Goal: Communication & Community: Ask a question

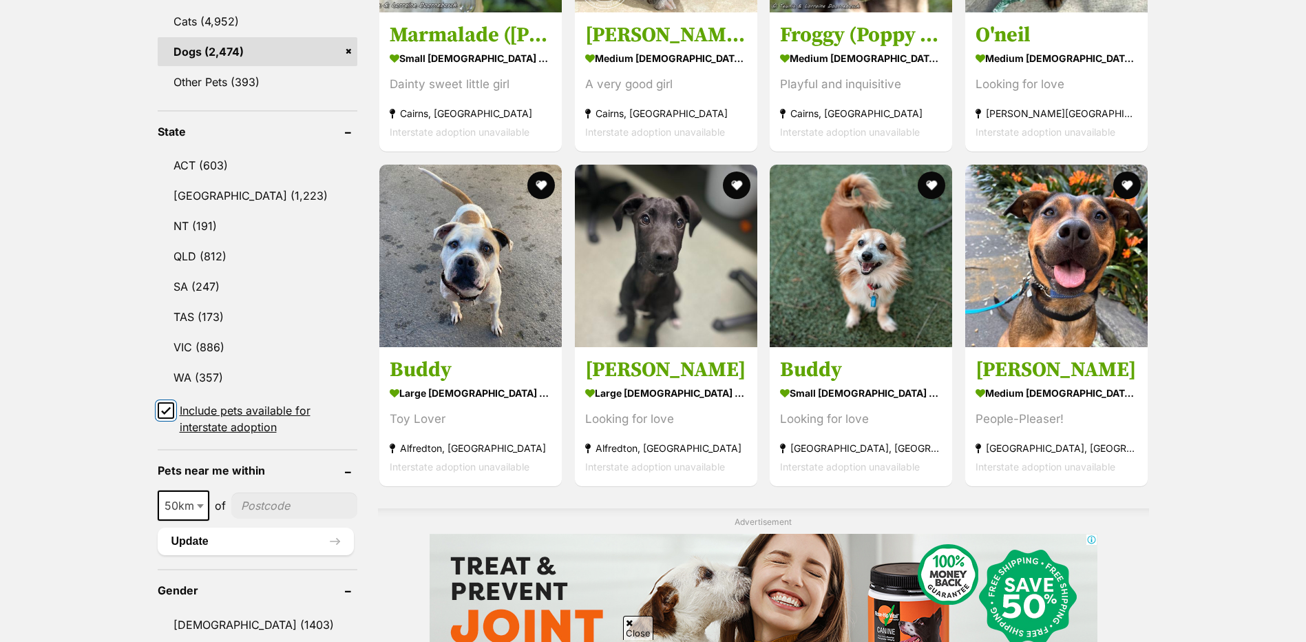
click at [160, 408] on input "Include pets available for interstate adoption" at bounding box center [166, 410] width 17 height 17
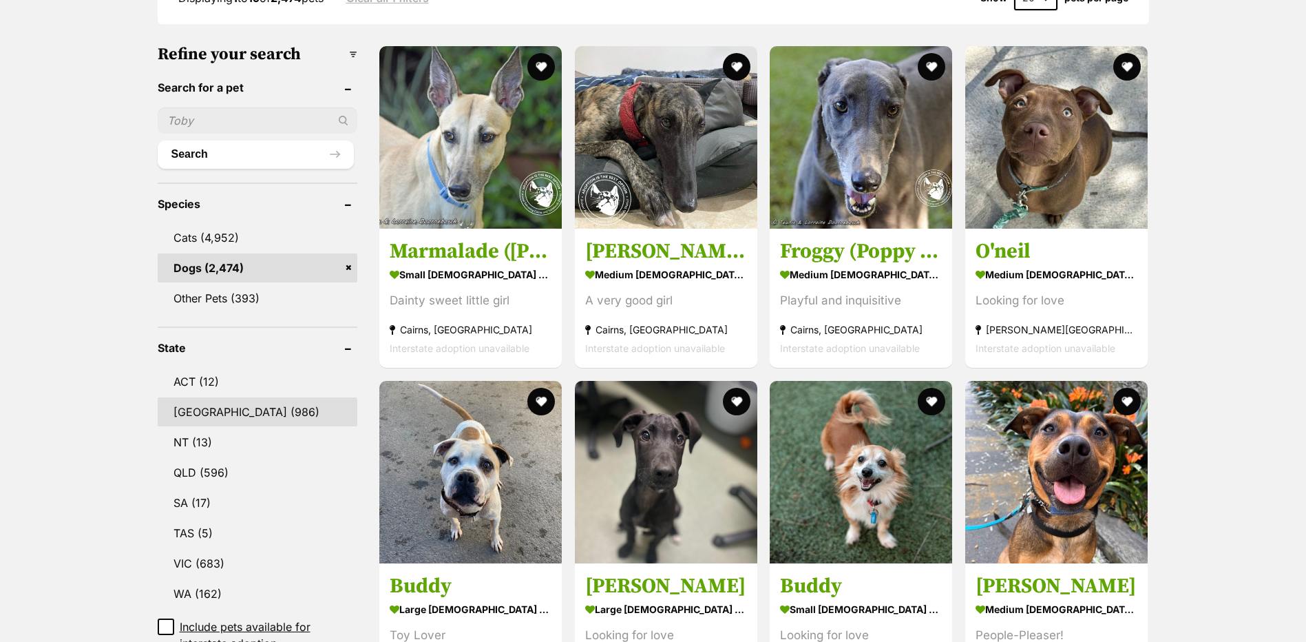
scroll to position [413, 0]
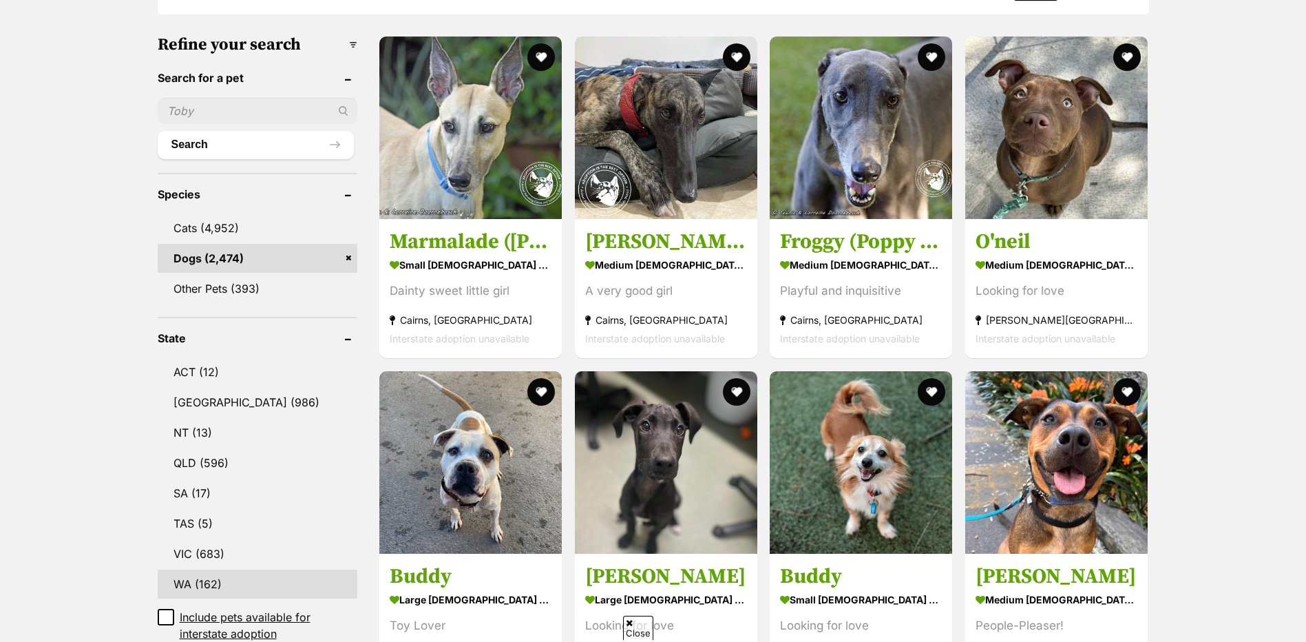
click at [263, 569] on link "WA (162)" at bounding box center [258, 583] width 200 height 29
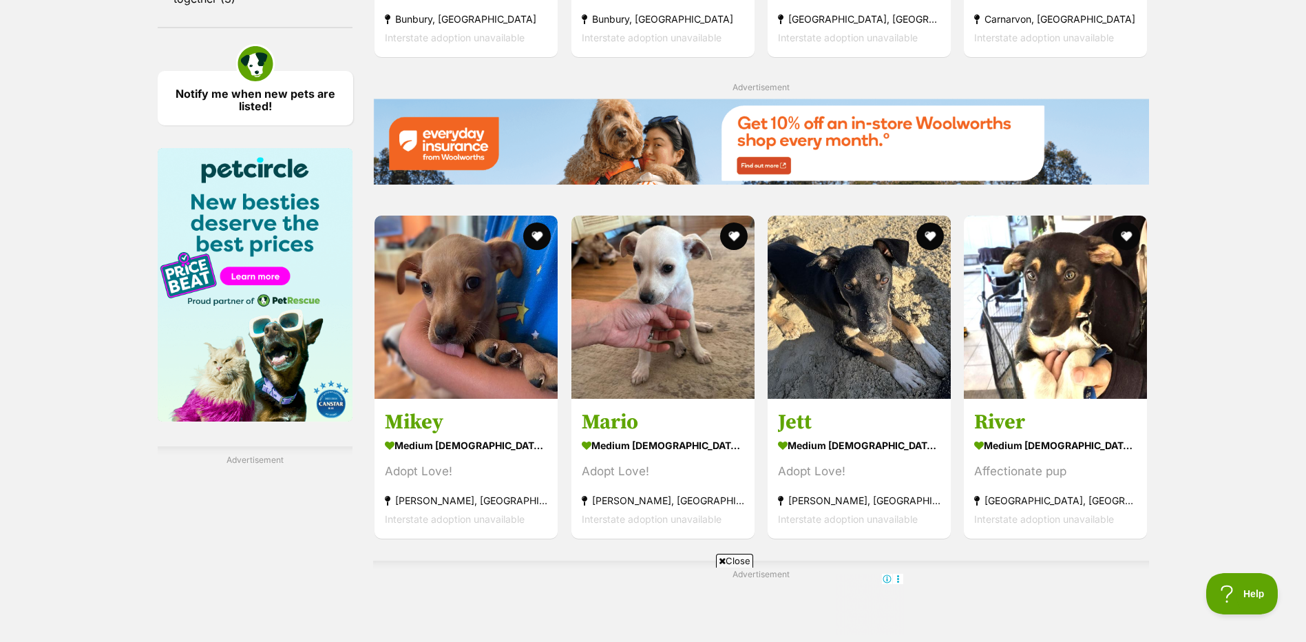
scroll to position [2204, 0]
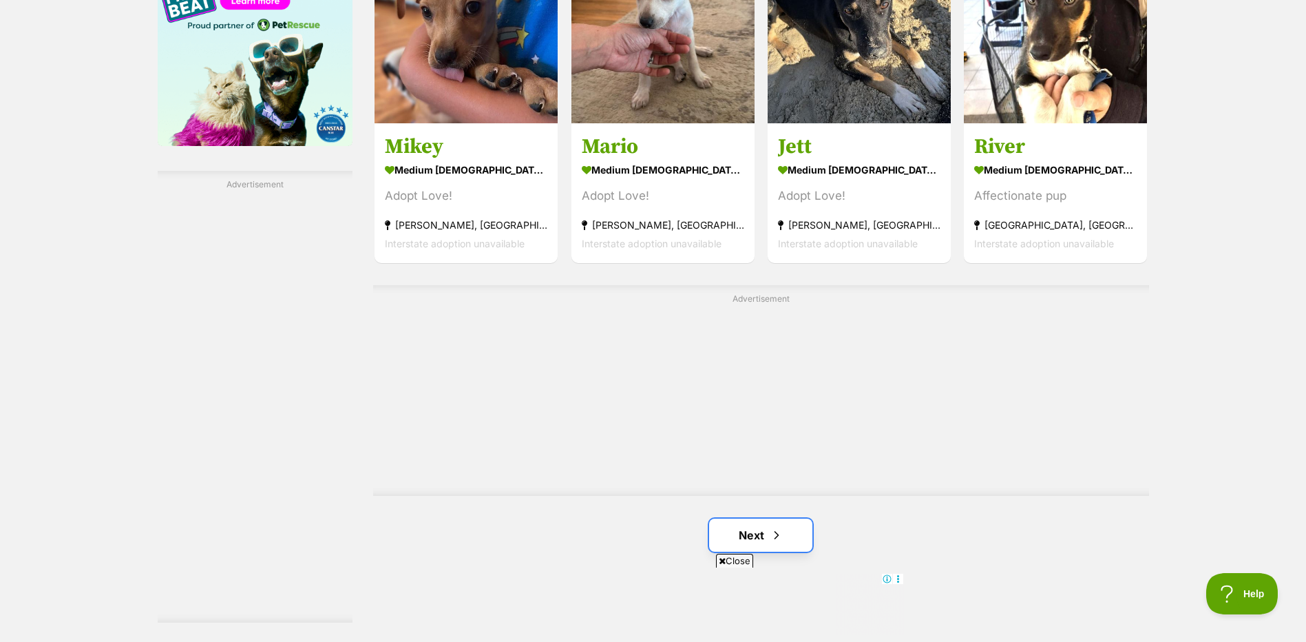
click at [766, 542] on link "Next" at bounding box center [760, 535] width 103 height 33
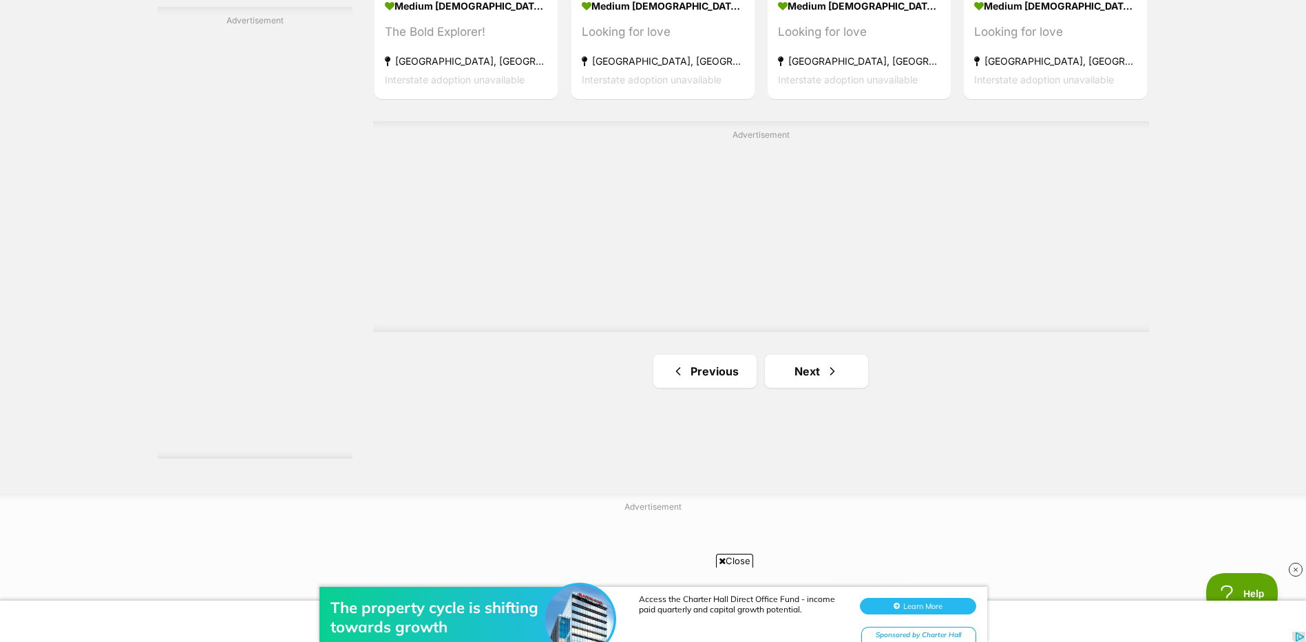
scroll to position [2410, 0]
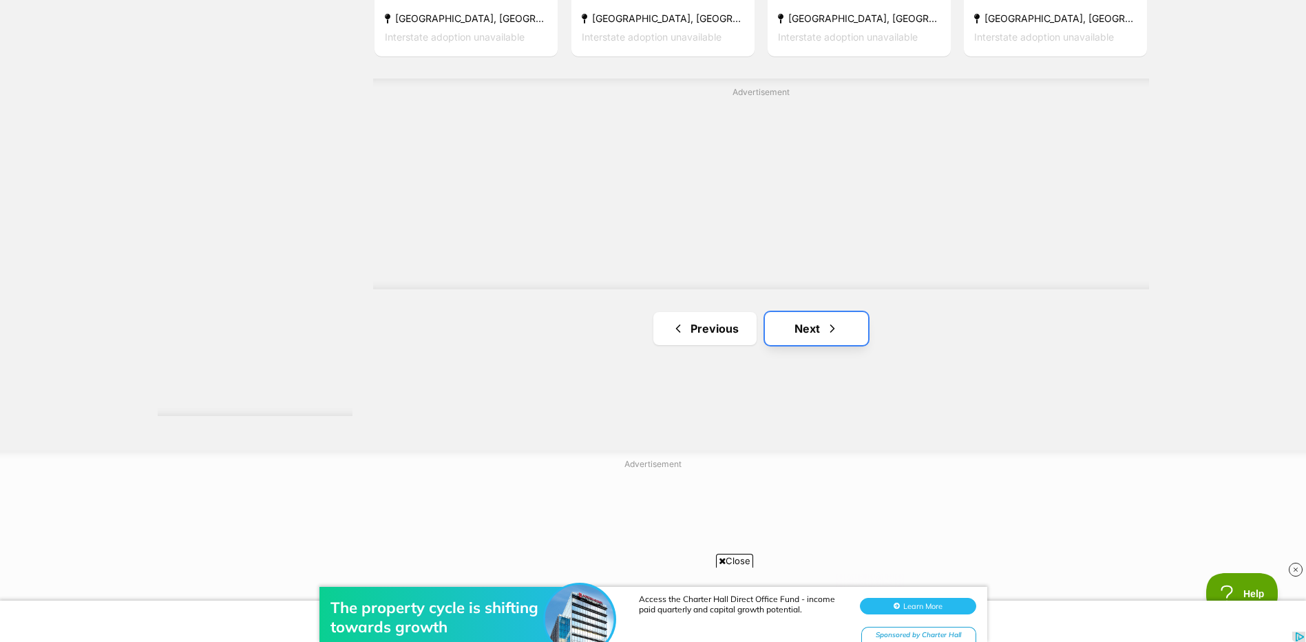
click at [795, 326] on link "Next" at bounding box center [816, 328] width 103 height 33
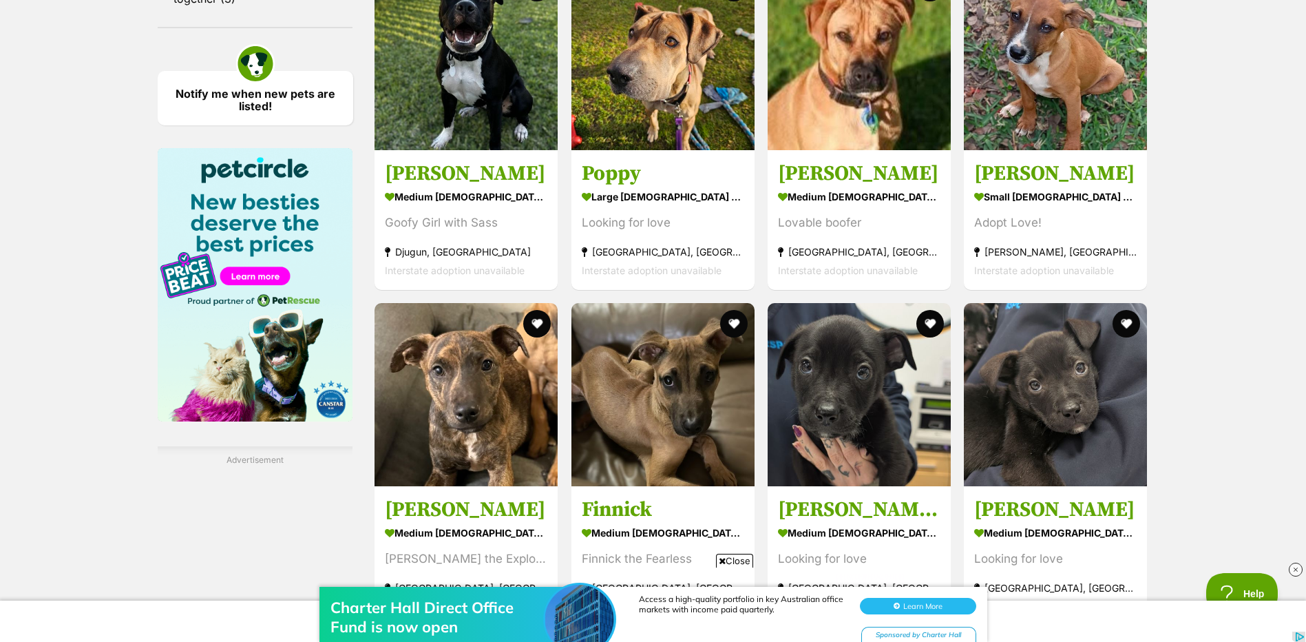
scroll to position [2204, 0]
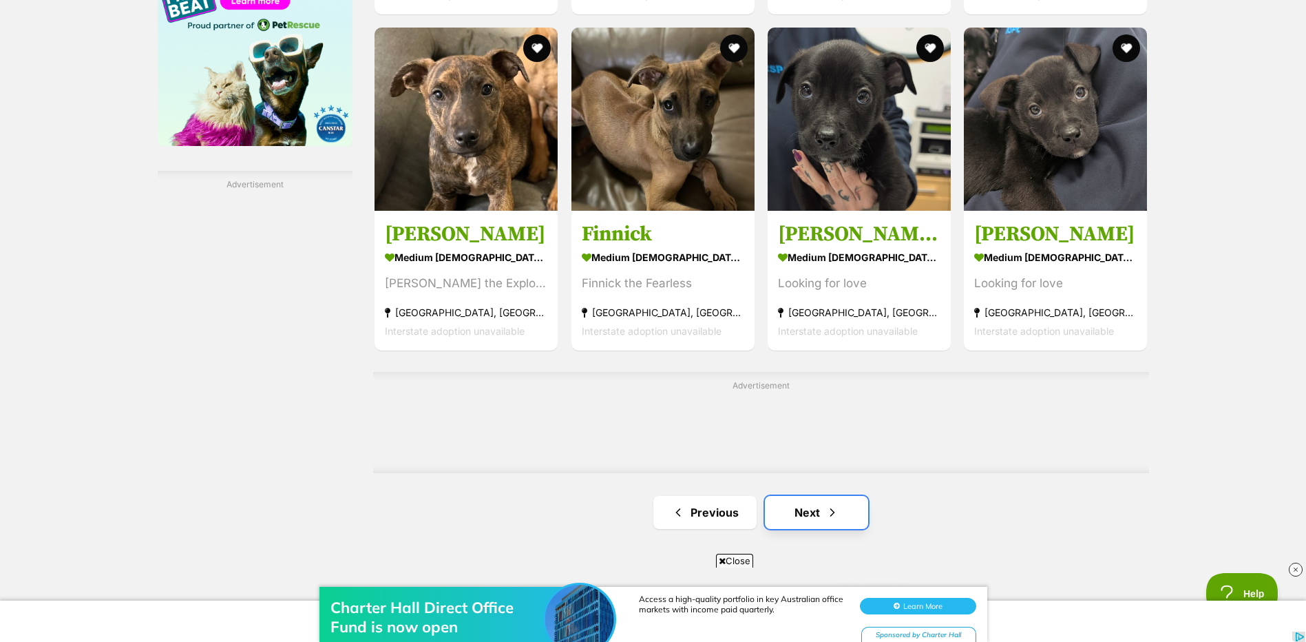
click at [808, 516] on link "Next" at bounding box center [816, 512] width 103 height 33
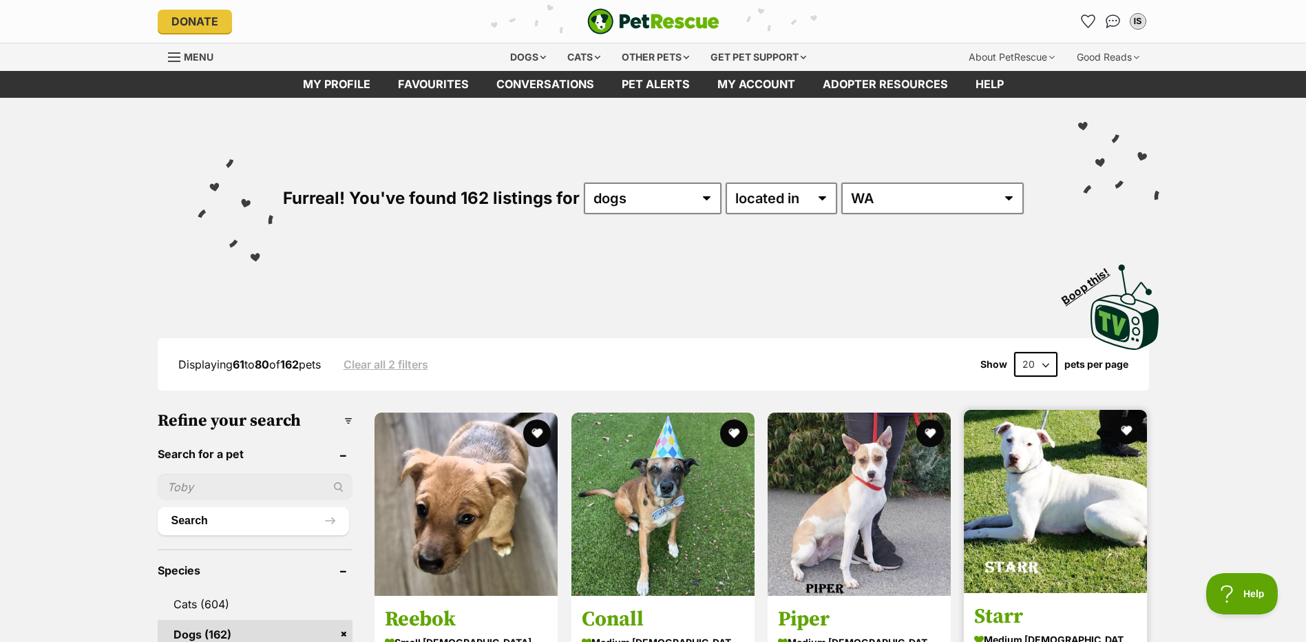
click at [1028, 469] on img at bounding box center [1055, 501] width 183 height 183
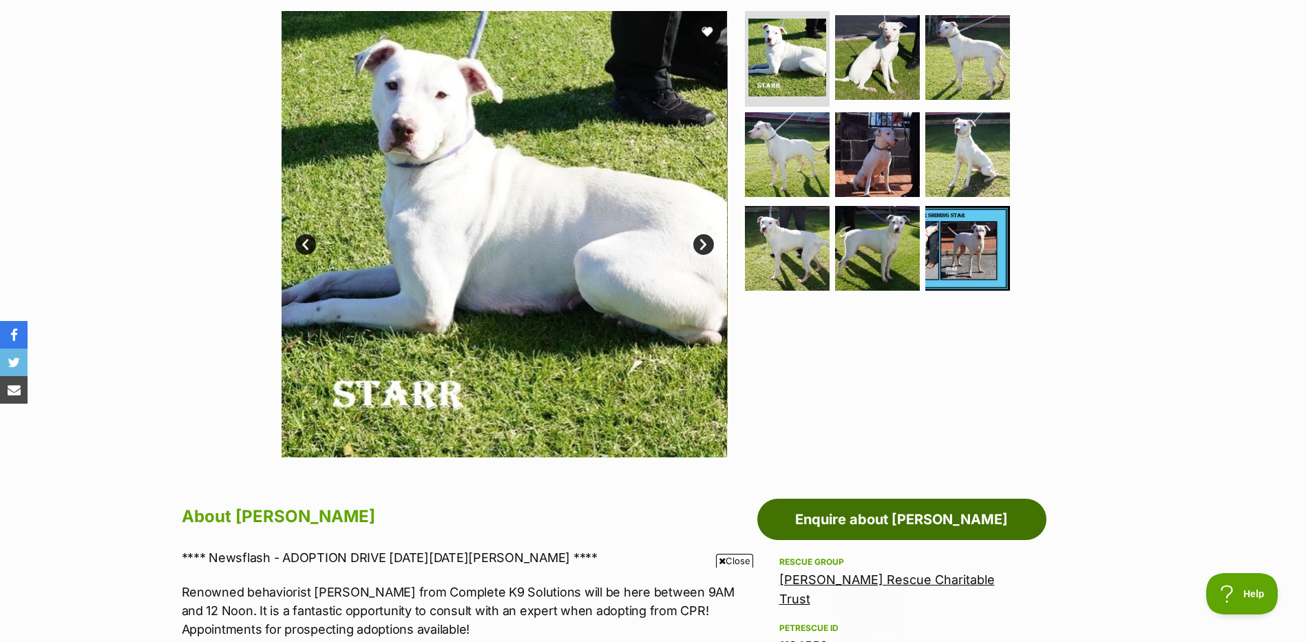
click at [887, 514] on link "Enquire about Starr" at bounding box center [901, 519] width 289 height 41
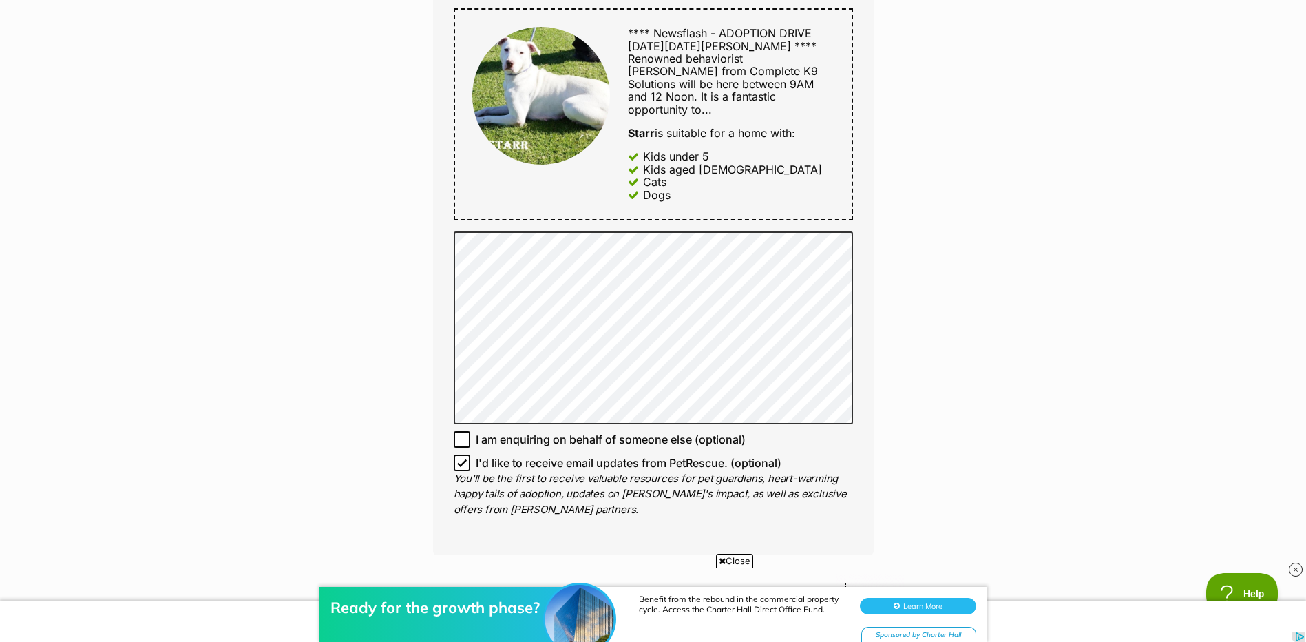
scroll to position [757, 0]
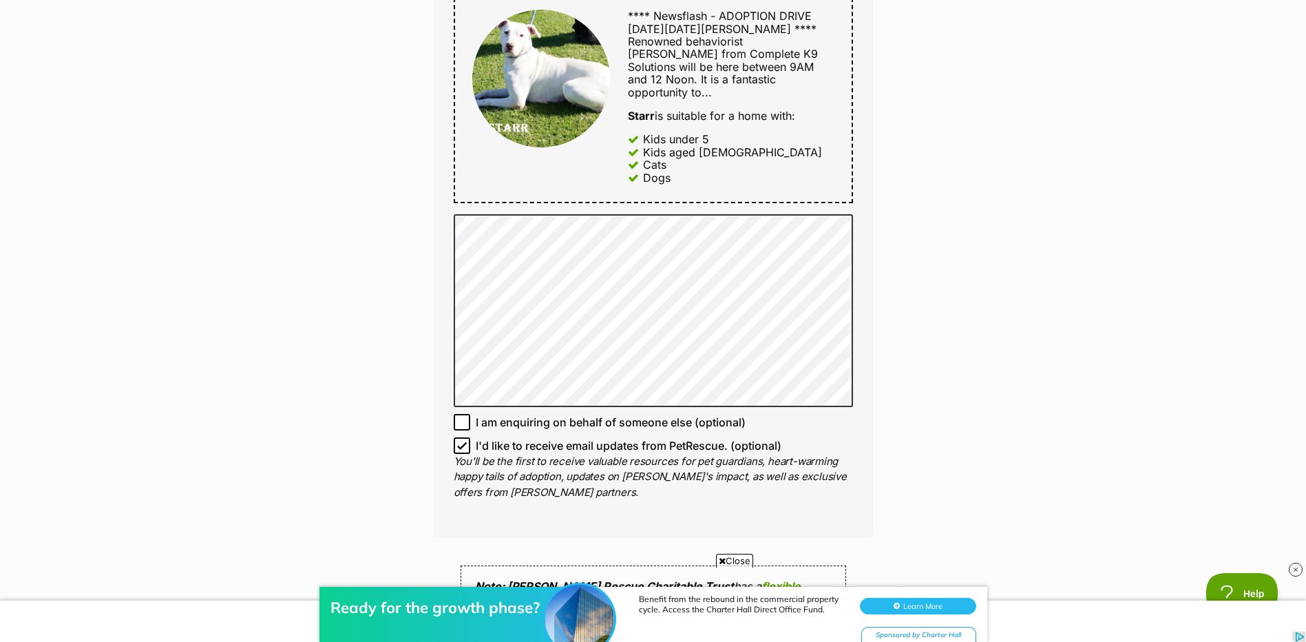
click at [463, 441] on icon at bounding box center [462, 446] width 10 height 10
click at [463, 437] on input "I'd like to receive email updates from PetRescue. (optional)" at bounding box center [462, 445] width 17 height 17
checkbox input "false"
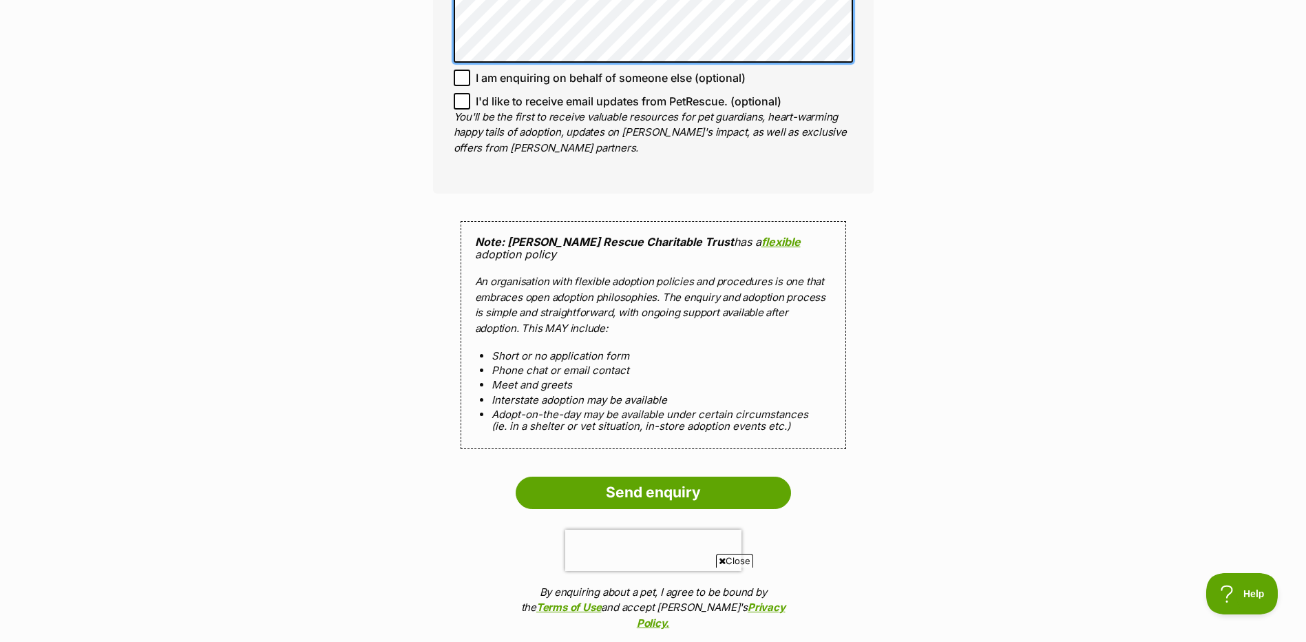
scroll to position [0, 0]
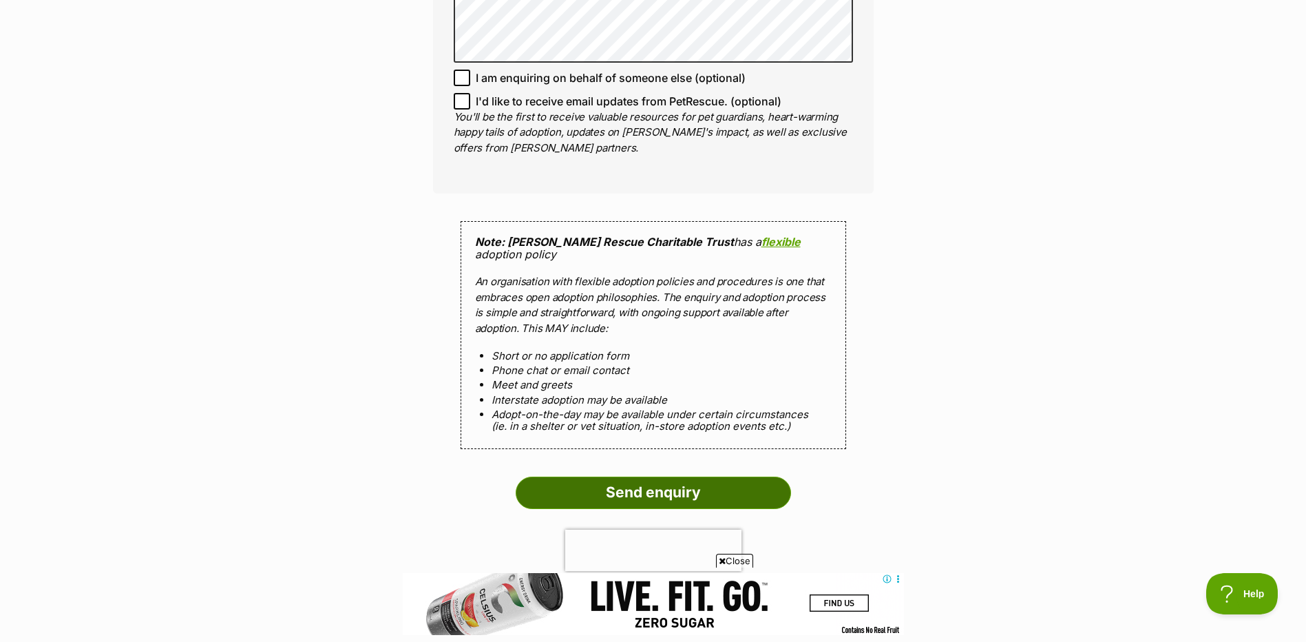
click at [653, 478] on input "Send enquiry" at bounding box center [653, 493] width 275 height 32
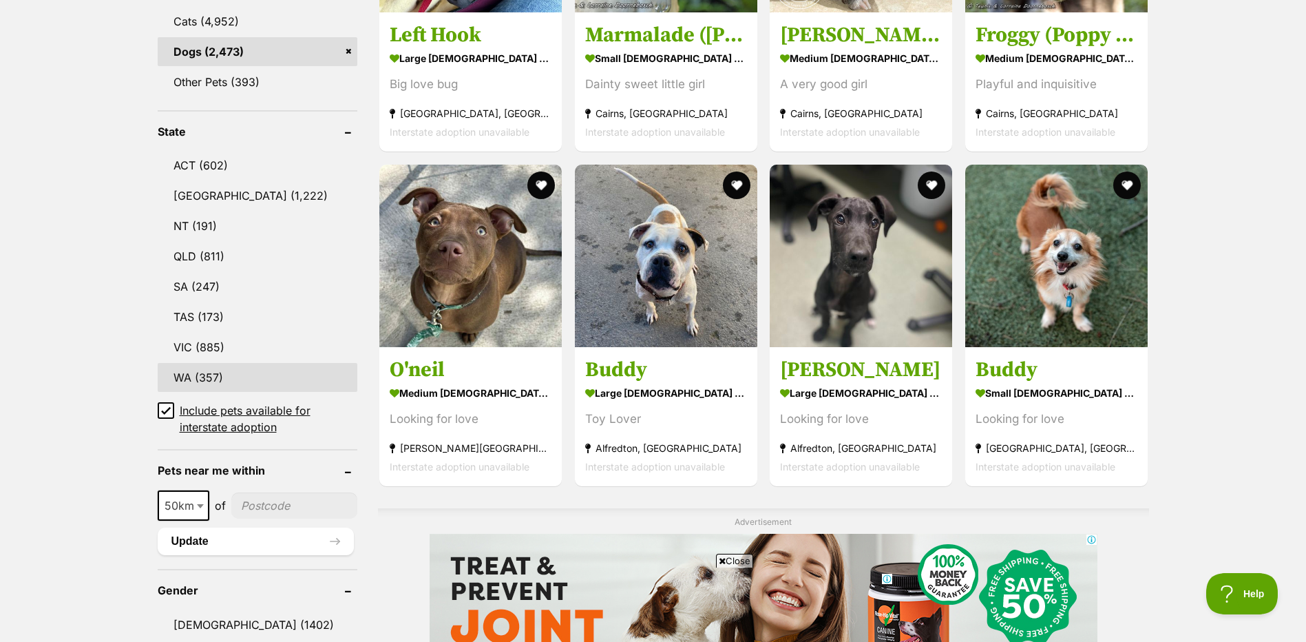
click at [228, 375] on link "WA (357)" at bounding box center [258, 377] width 200 height 29
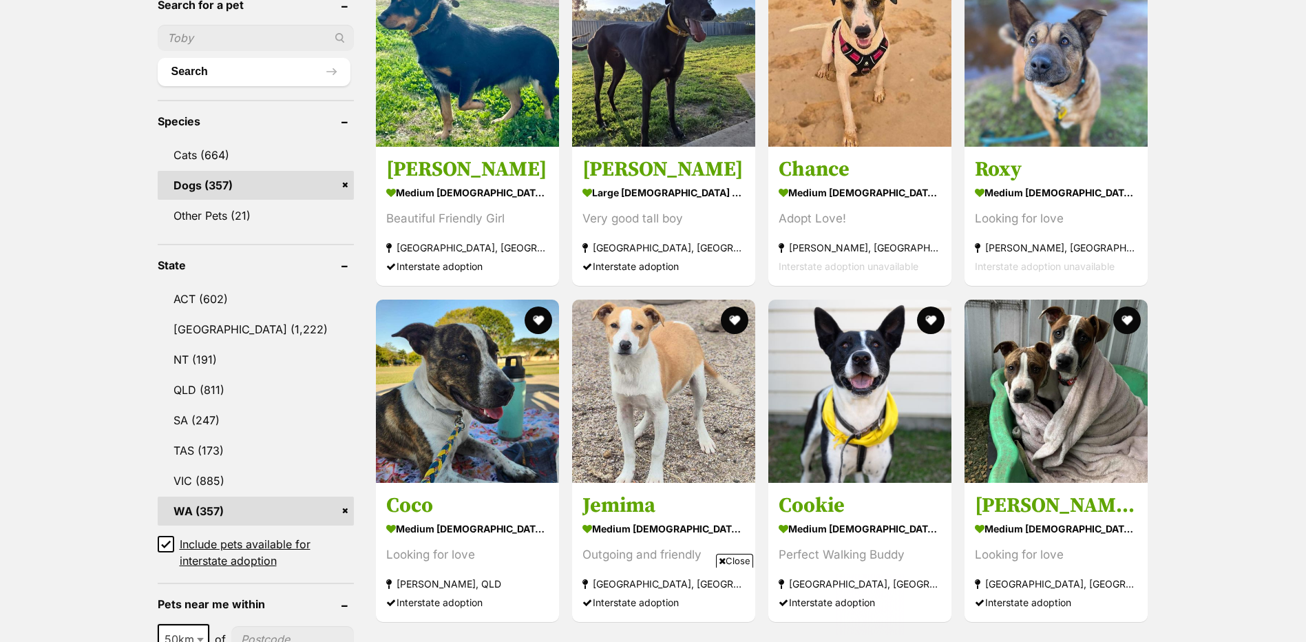
click at [165, 545] on icon at bounding box center [166, 544] width 10 height 10
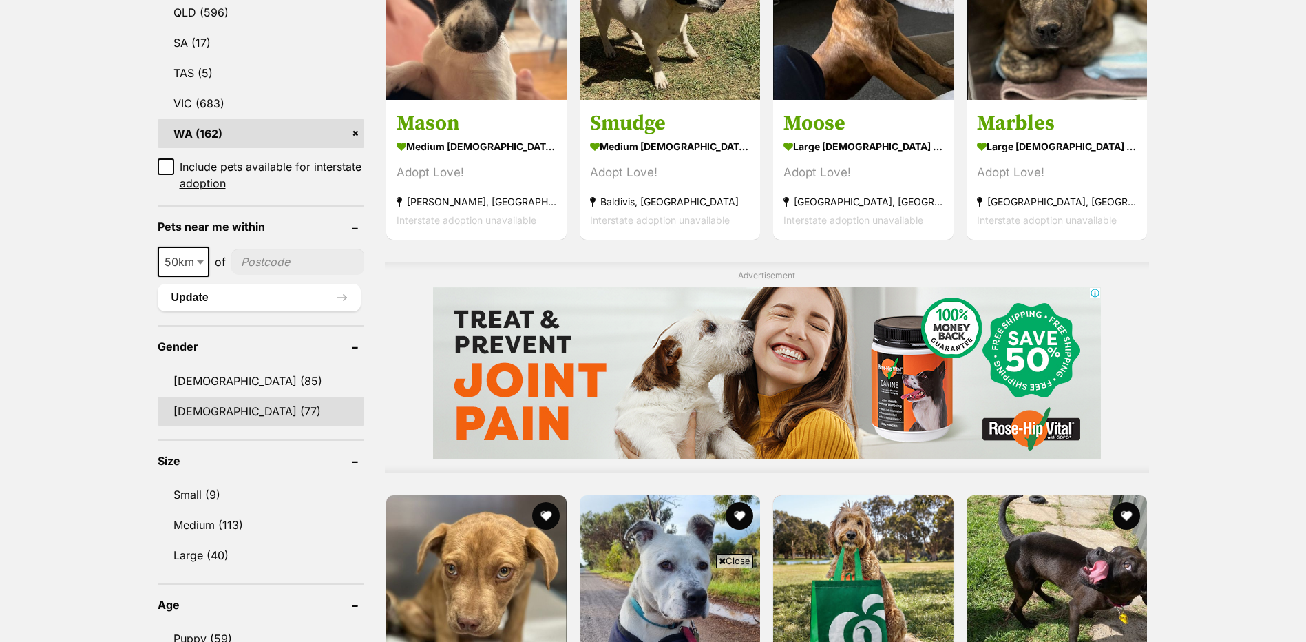
click at [218, 413] on link "[DEMOGRAPHIC_DATA] (77)" at bounding box center [261, 411] width 207 height 29
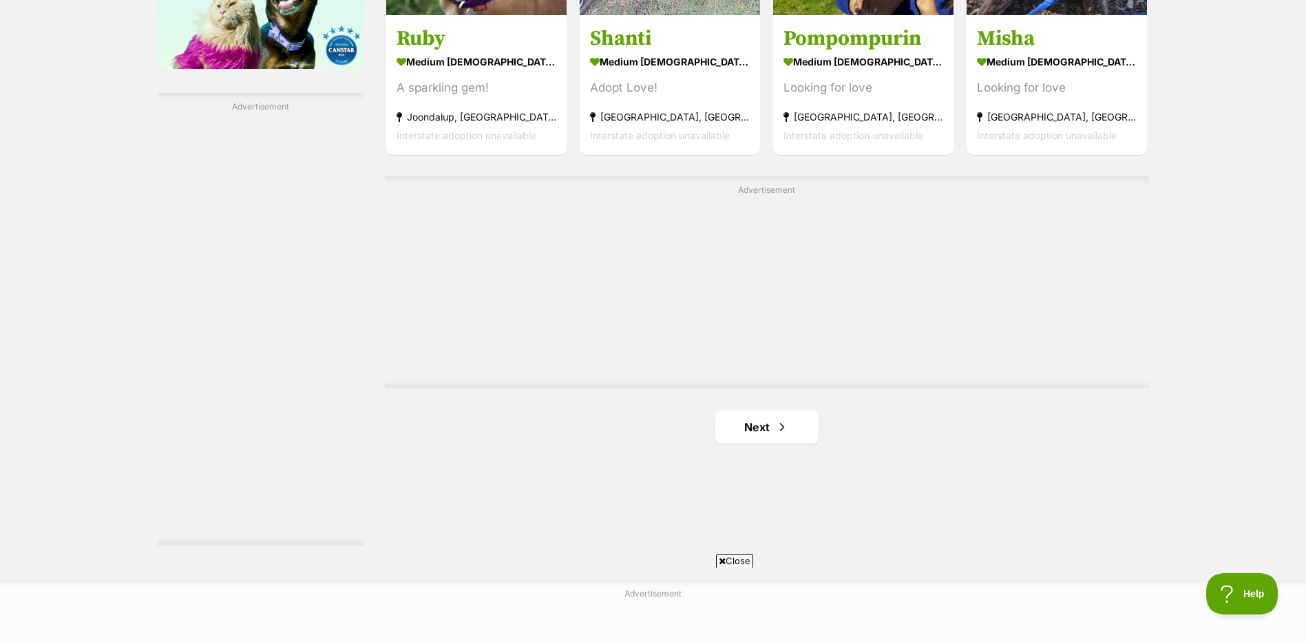
scroll to position [2548, 0]
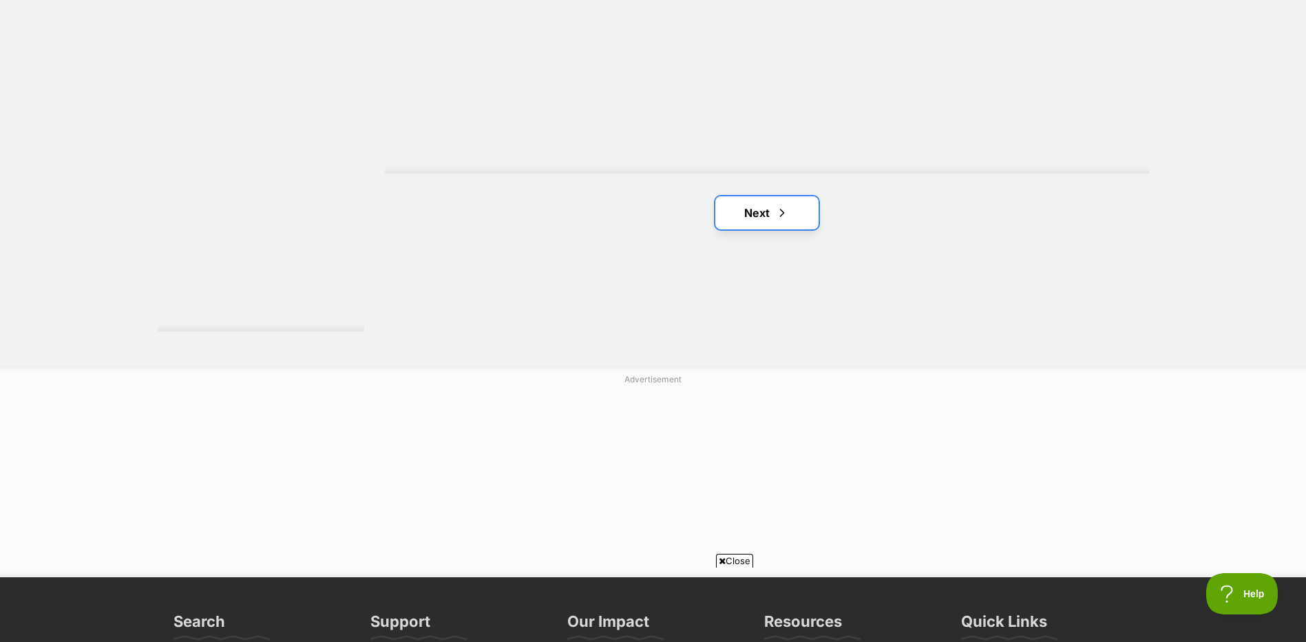
click at [762, 196] on link "Next" at bounding box center [766, 212] width 103 height 33
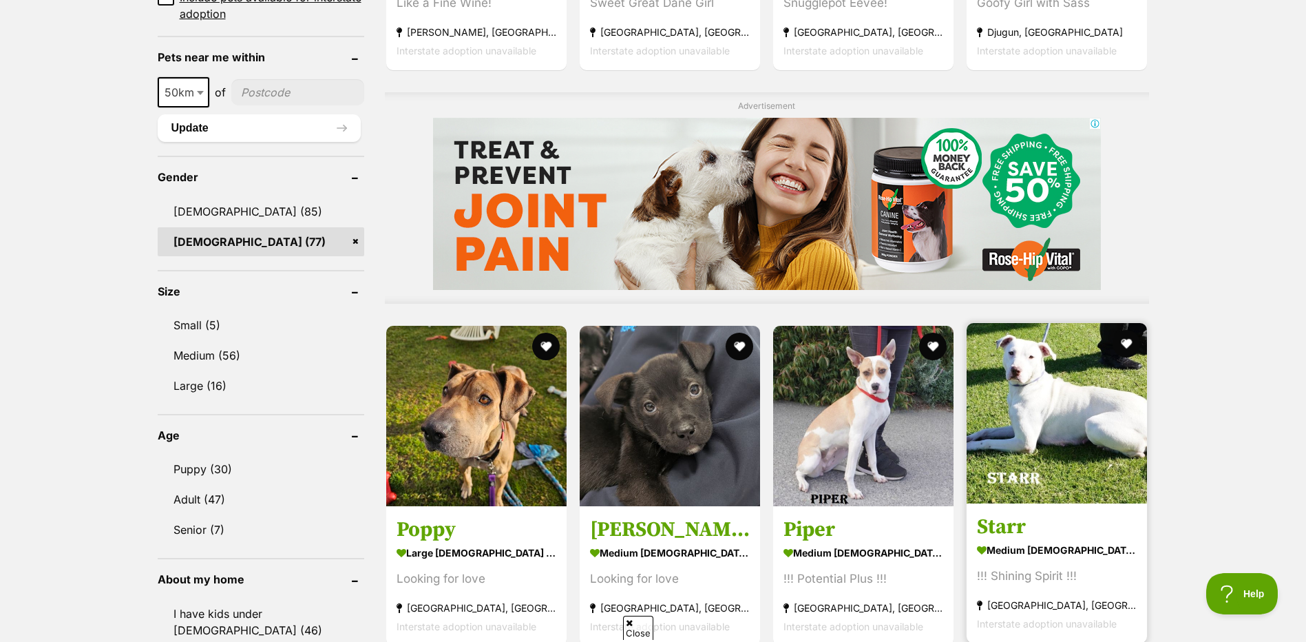
click at [1065, 355] on img at bounding box center [1057, 413] width 180 height 180
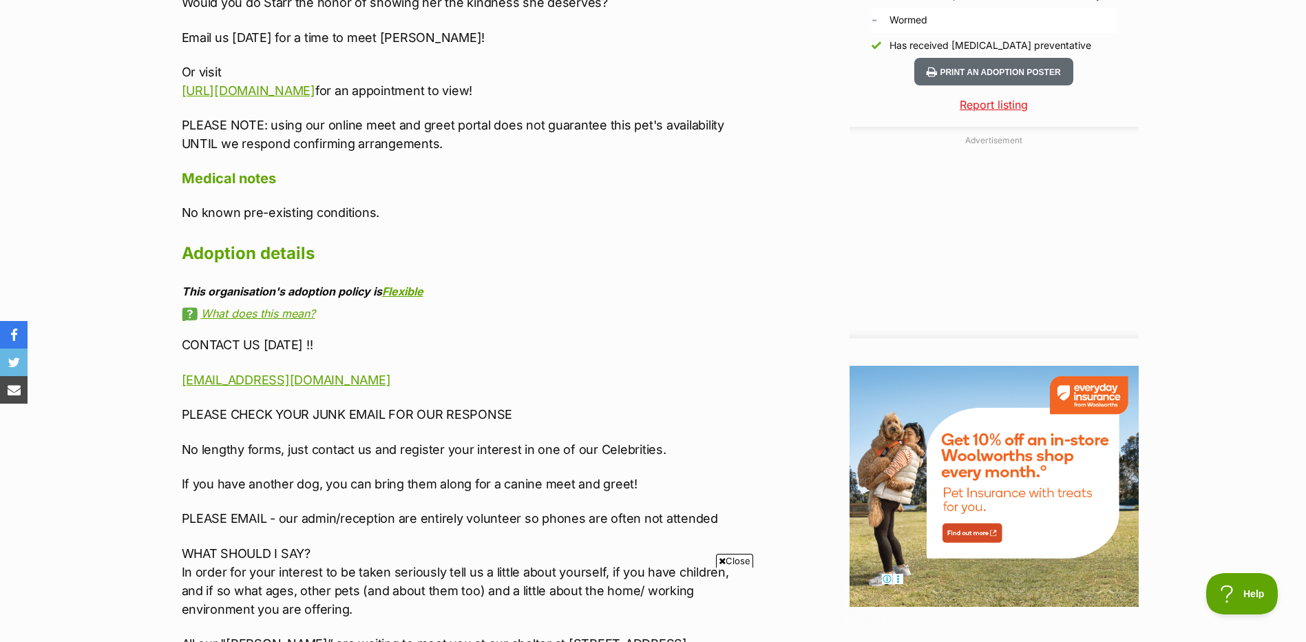
scroll to position [1239, 0]
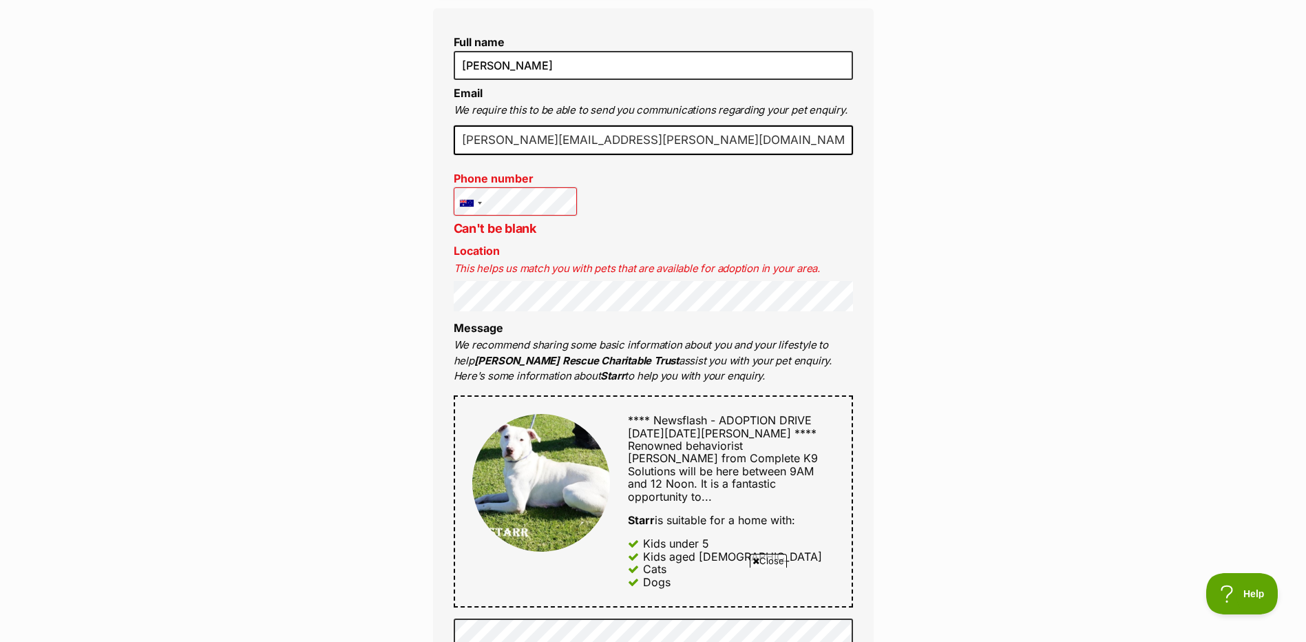
scroll to position [482, 0]
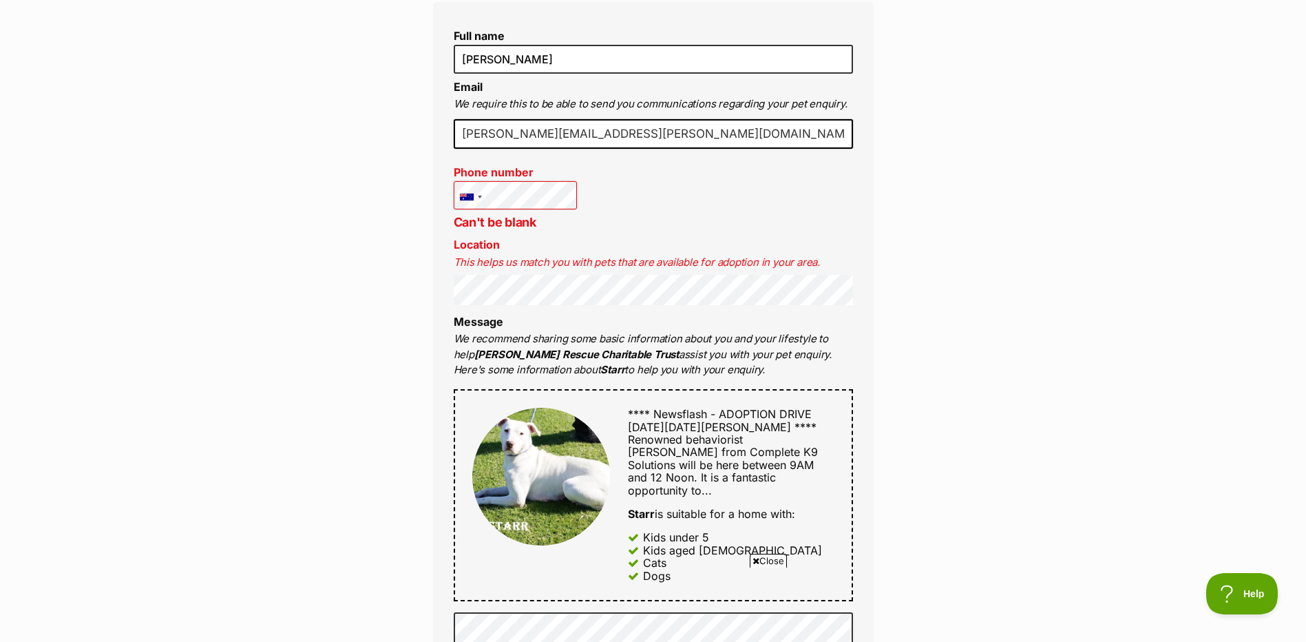
click at [708, 322] on li "Message We recommend sharing some basic information about you and your lifestyl…" at bounding box center [653, 346] width 399 height 63
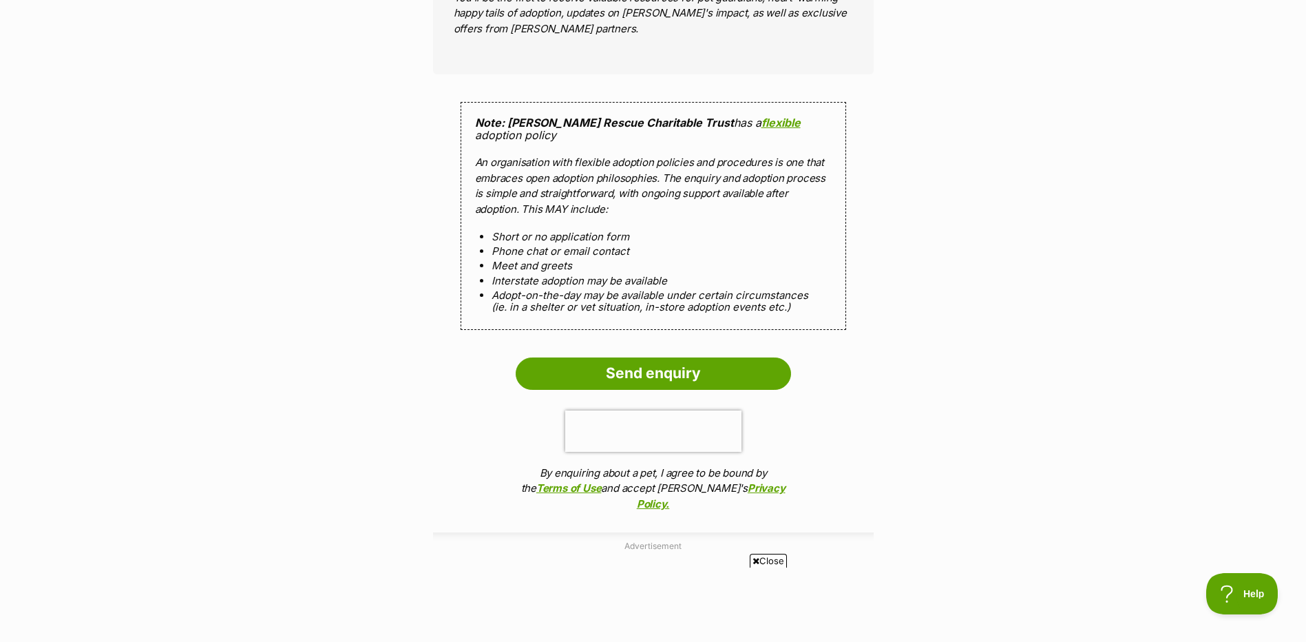
scroll to position [1377, 0]
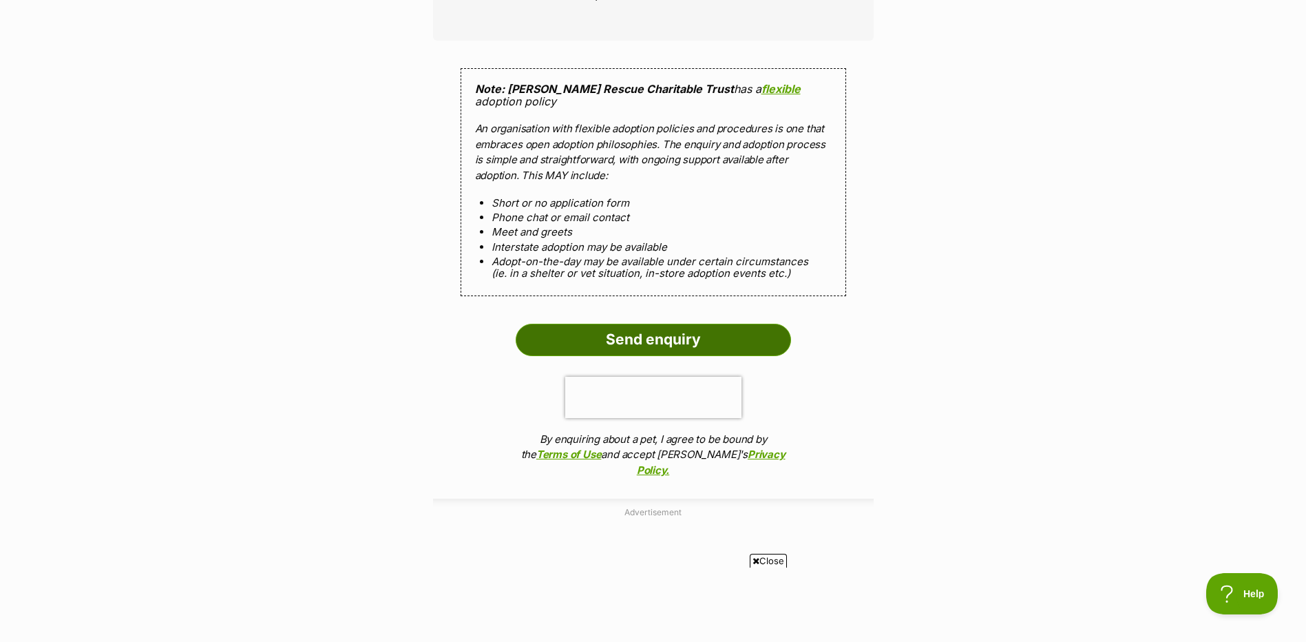
click at [629, 324] on input "Send enquiry" at bounding box center [653, 340] width 275 height 32
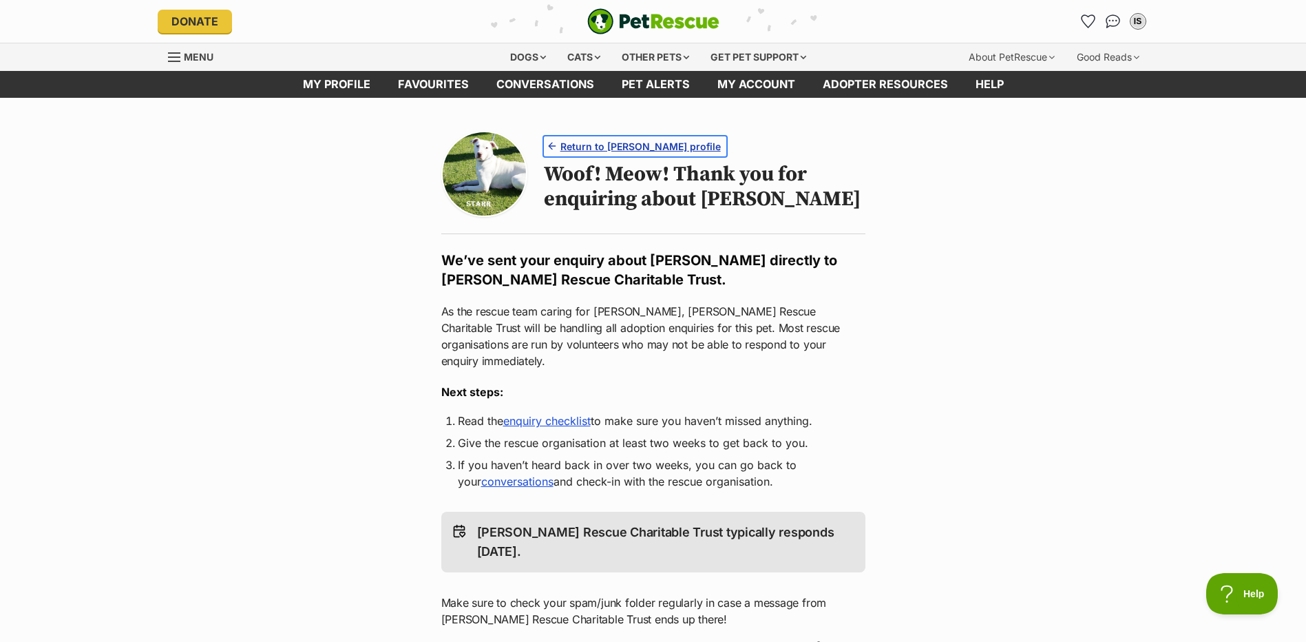
click at [629, 147] on span "Return to [PERSON_NAME] profile" at bounding box center [641, 146] width 160 height 14
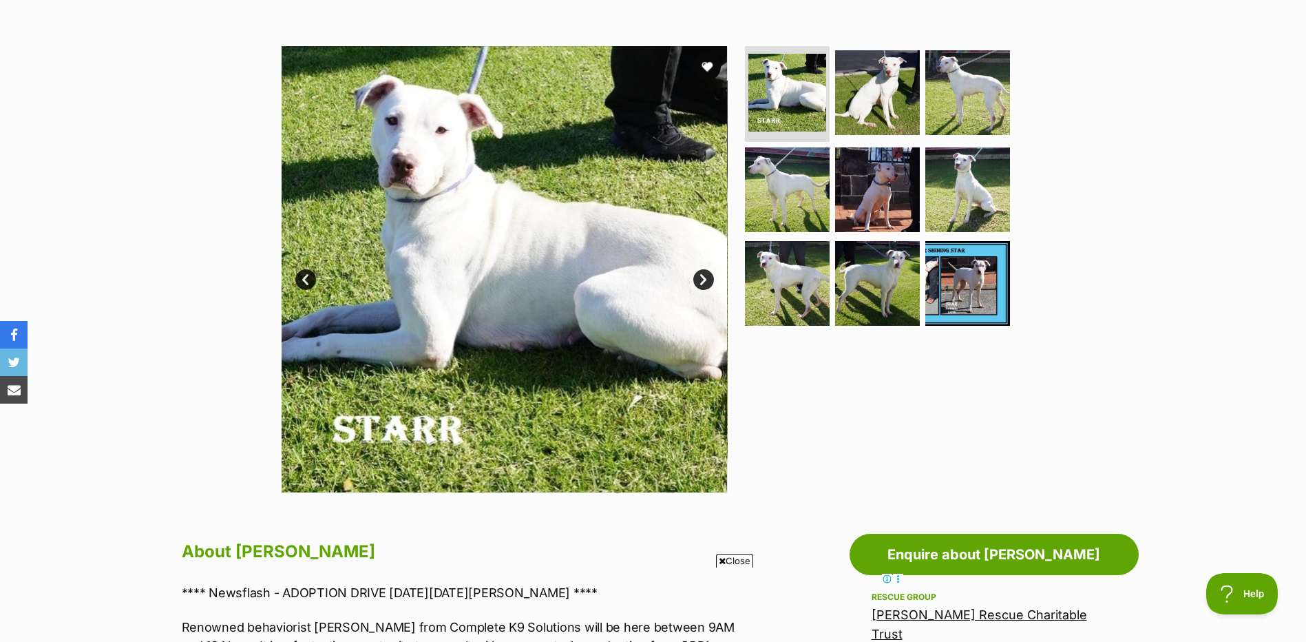
scroll to position [207, 0]
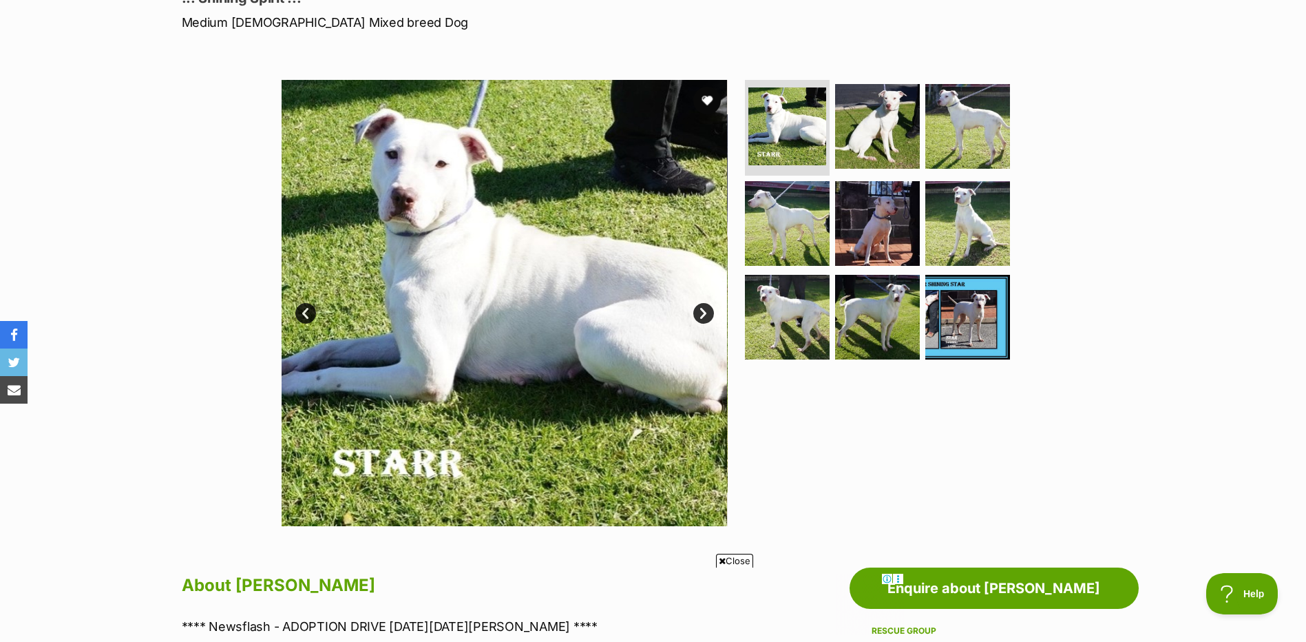
click at [704, 315] on link "Next" at bounding box center [703, 313] width 21 height 21
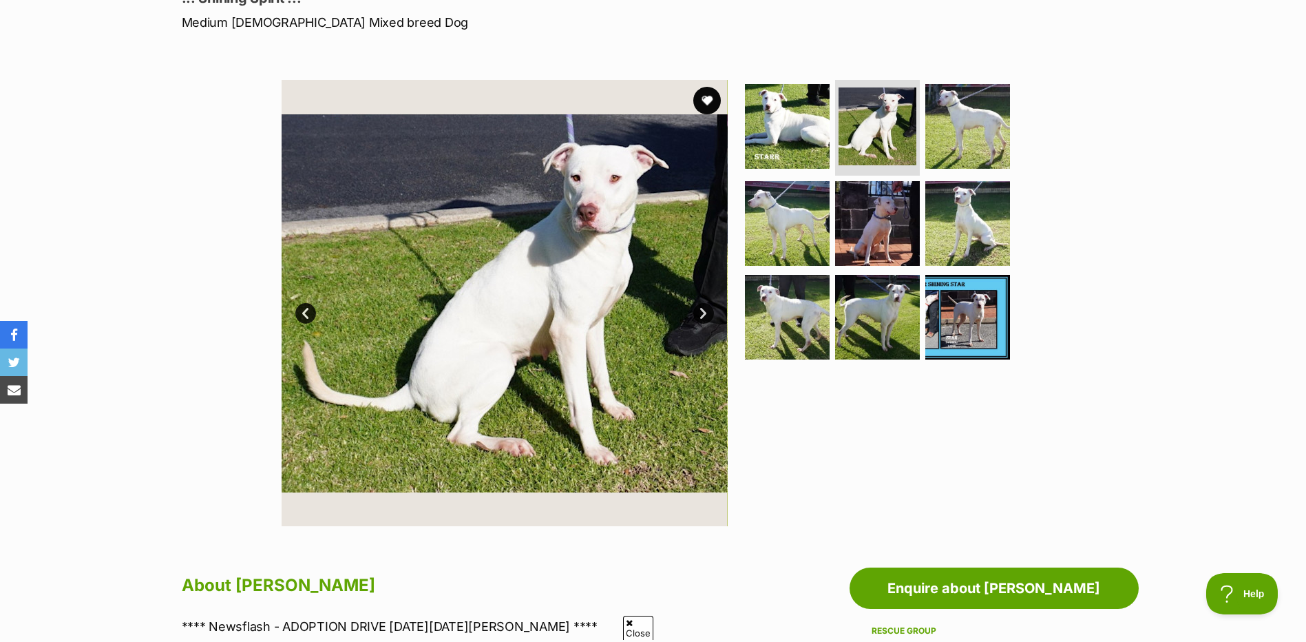
click at [704, 315] on link "Next" at bounding box center [703, 313] width 21 height 21
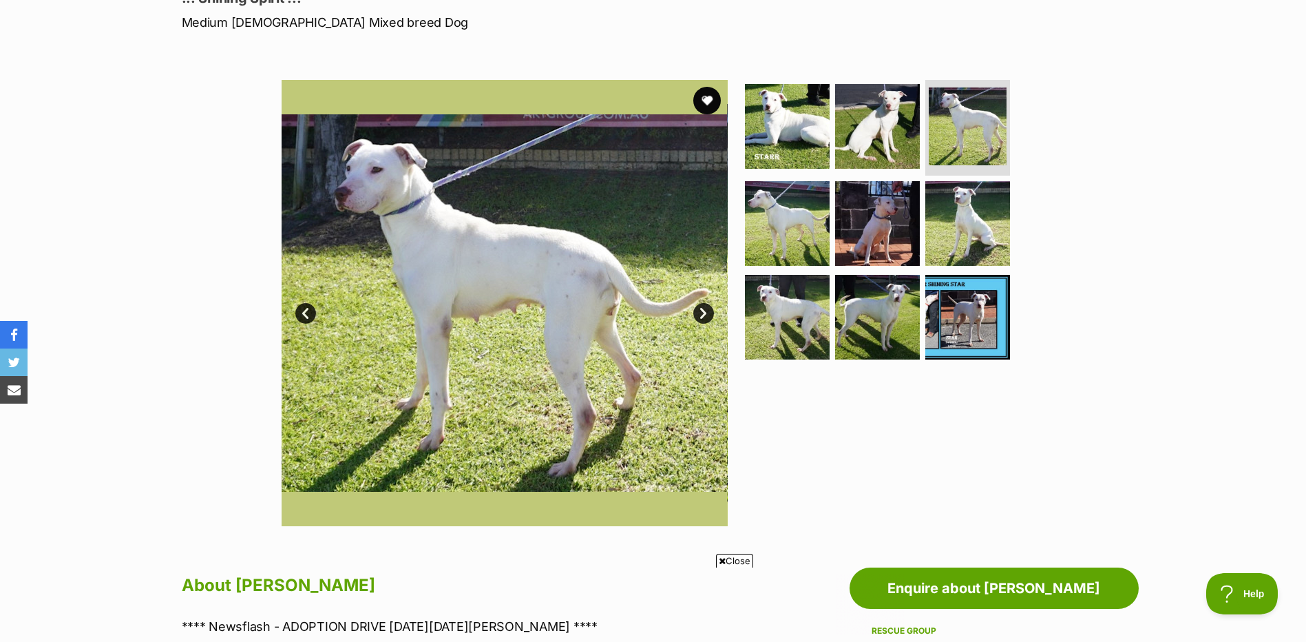
scroll to position [0, 0]
click at [704, 315] on link "Next" at bounding box center [703, 313] width 21 height 21
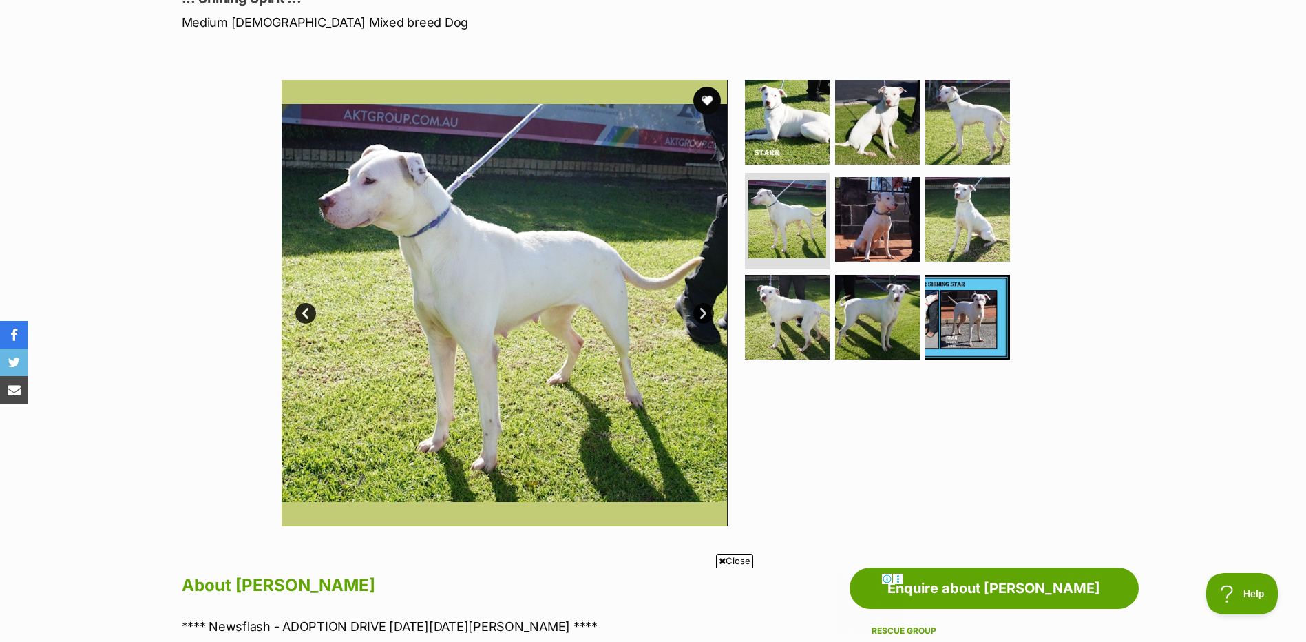
click at [704, 315] on link "Next" at bounding box center [703, 313] width 21 height 21
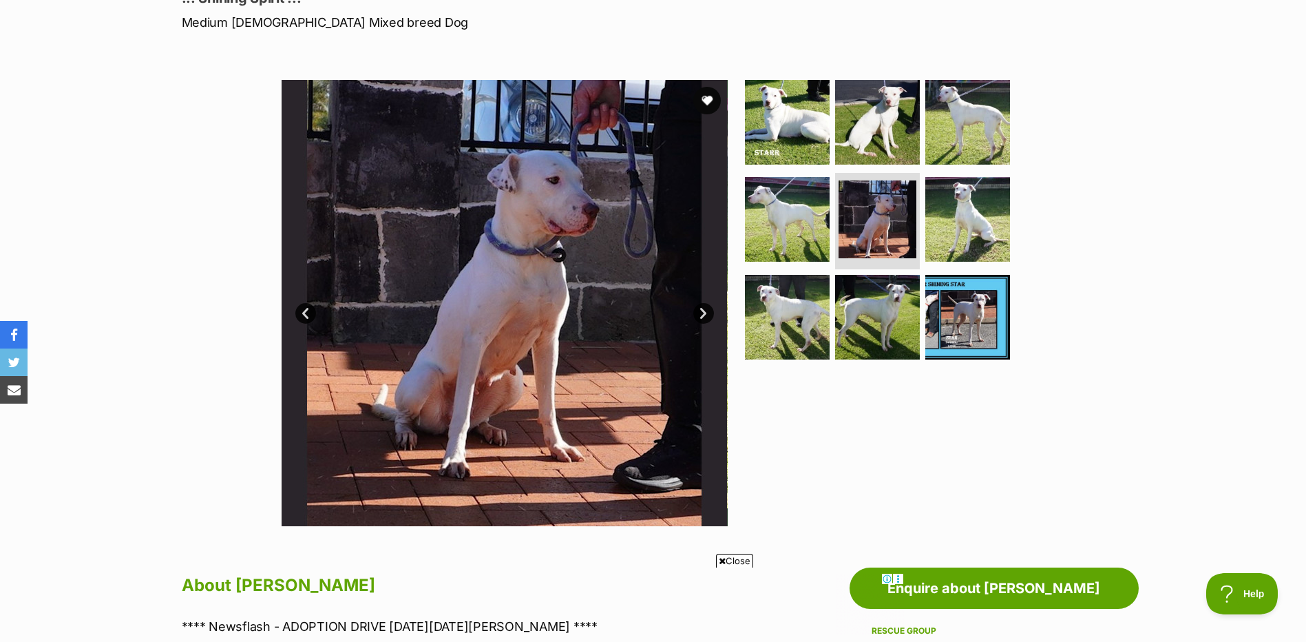
click at [704, 315] on link "Next" at bounding box center [703, 313] width 21 height 21
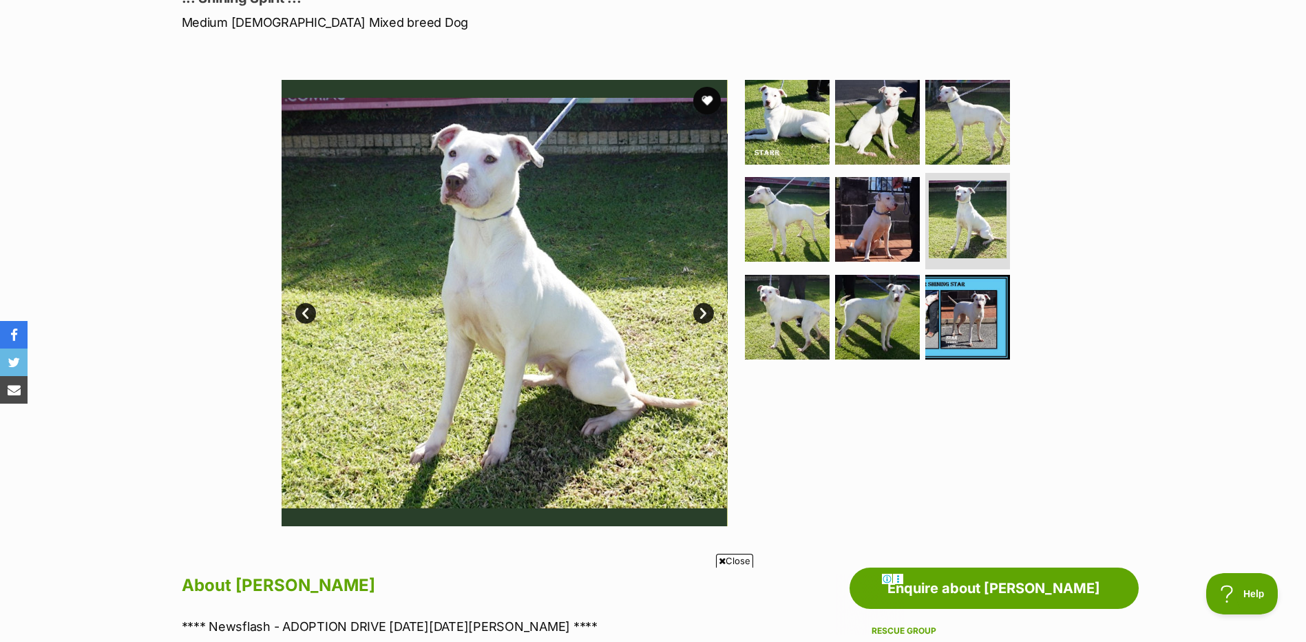
click at [704, 315] on link "Next" at bounding box center [703, 313] width 21 height 21
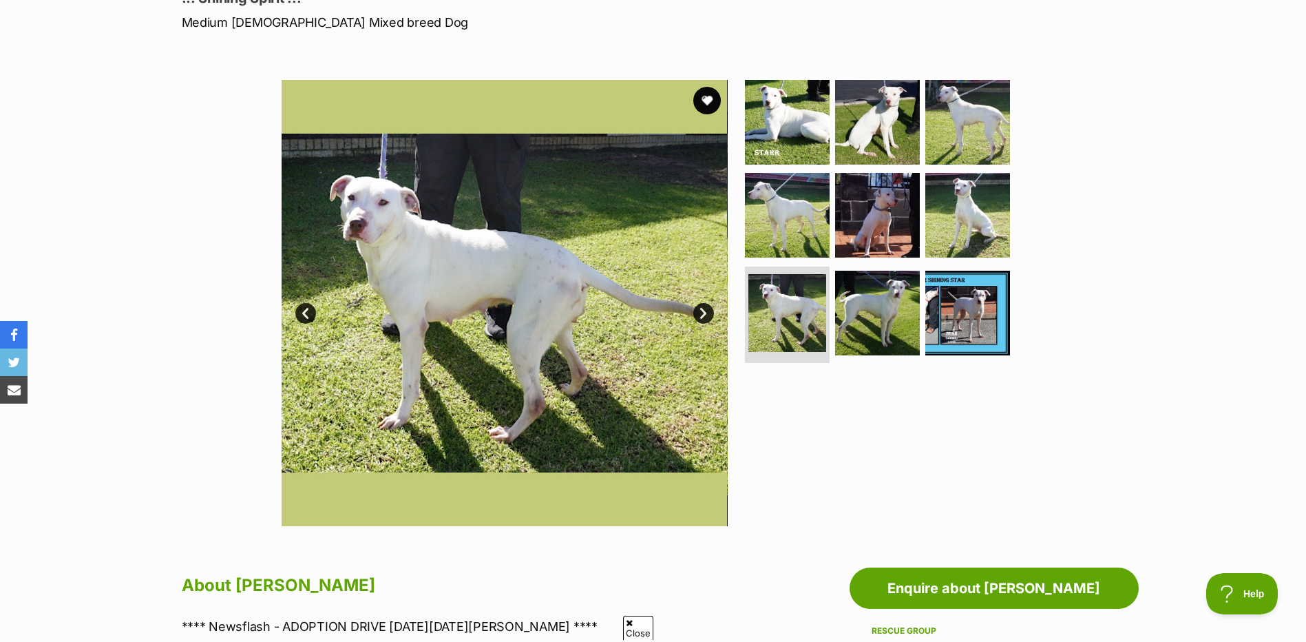
click at [704, 315] on link "Next" at bounding box center [703, 313] width 21 height 21
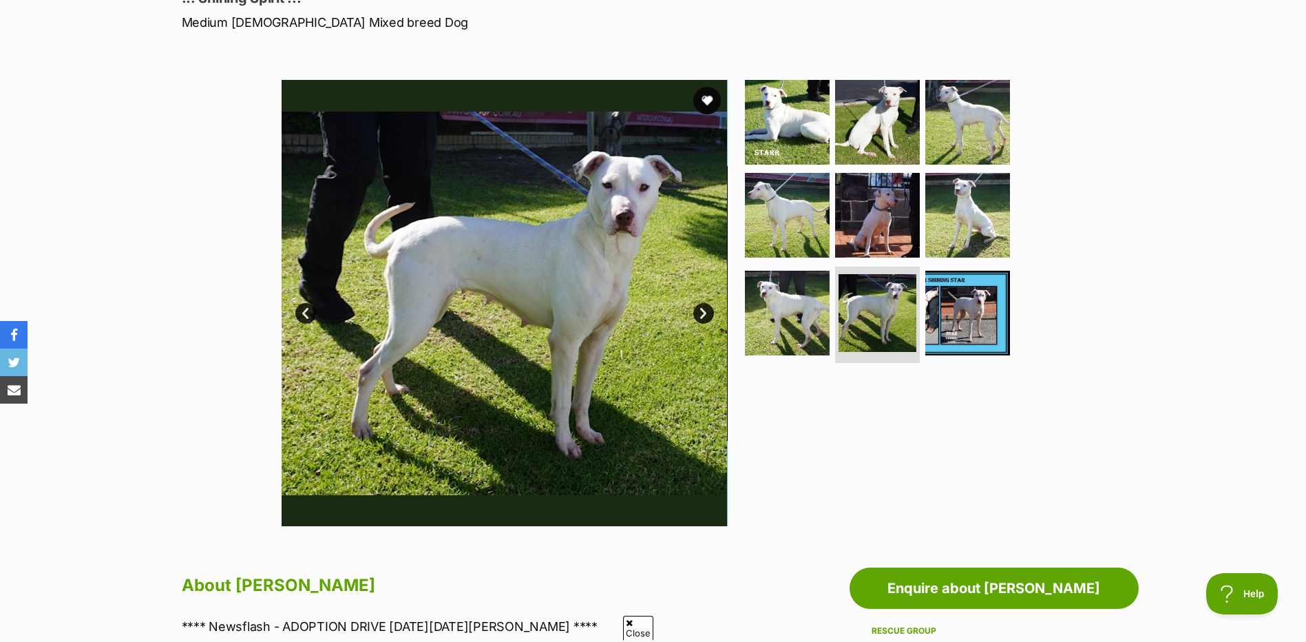
click at [704, 315] on link "Next" at bounding box center [703, 313] width 21 height 21
